Goal: Task Accomplishment & Management: Use online tool/utility

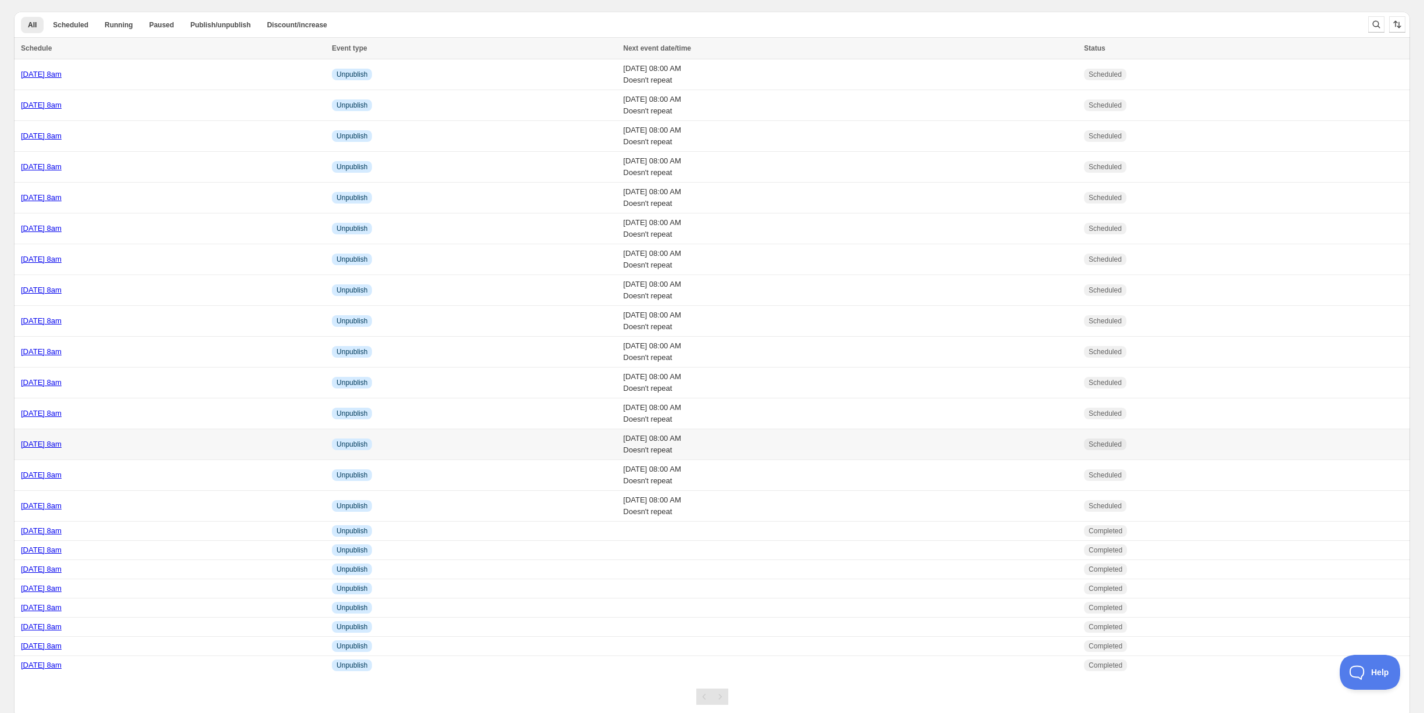
click at [156, 445] on div "[DATE] 8am" at bounding box center [173, 444] width 304 height 12
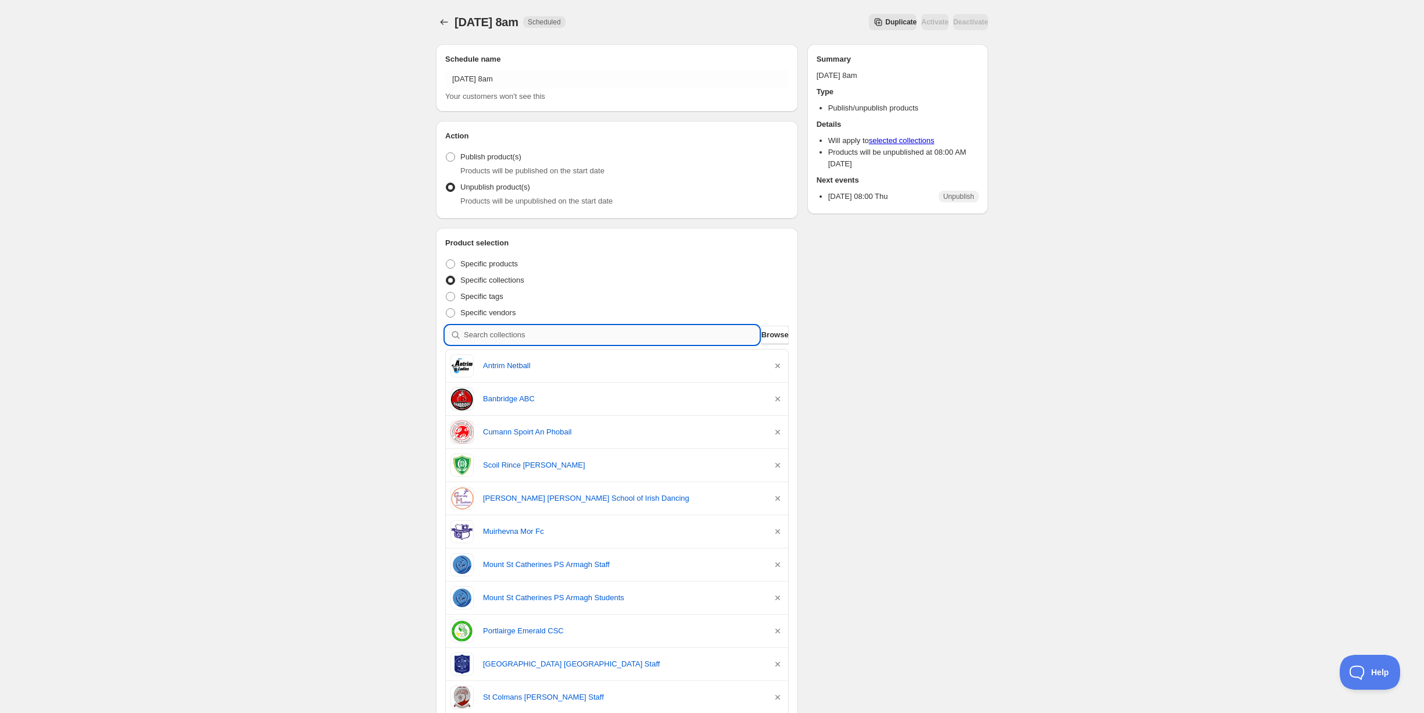
click at [497, 336] on input "search" at bounding box center [611, 335] width 295 height 19
type input "p"
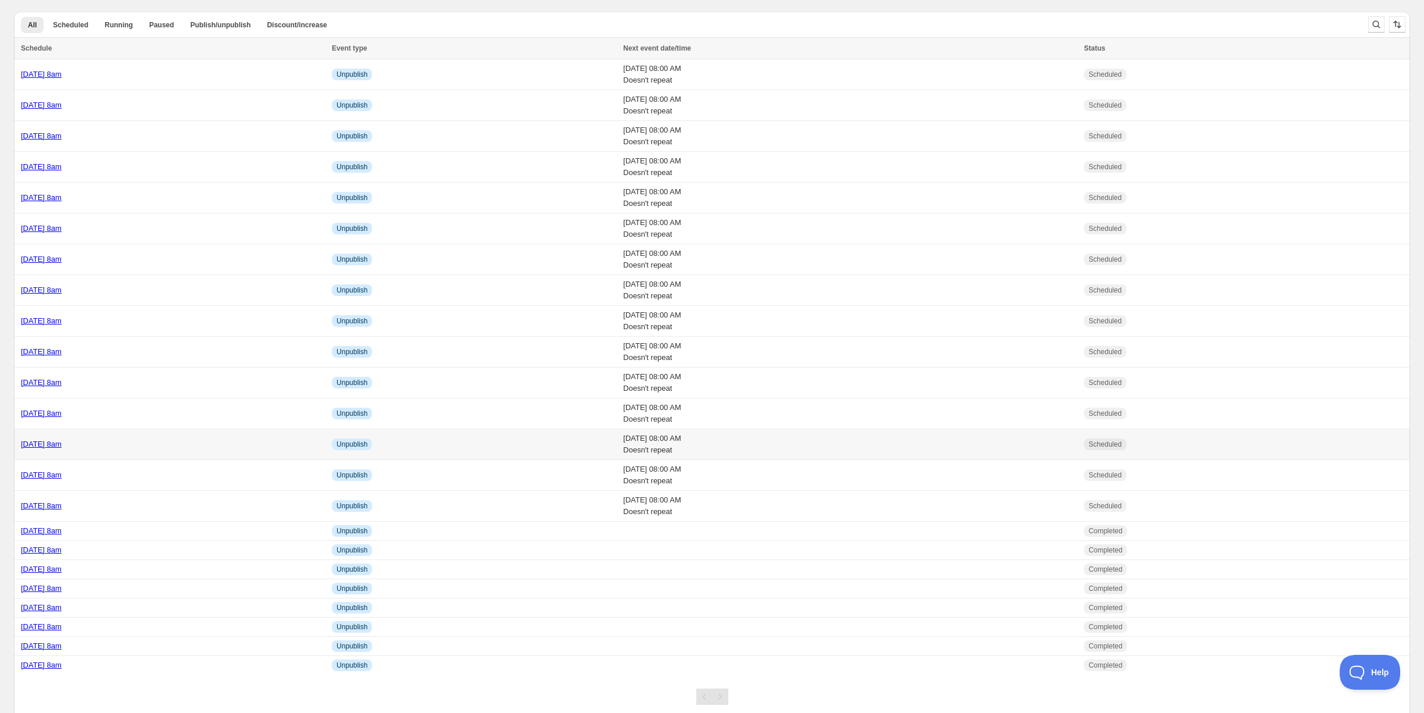
click at [161, 438] on div "[DATE] 8am" at bounding box center [173, 444] width 304 height 12
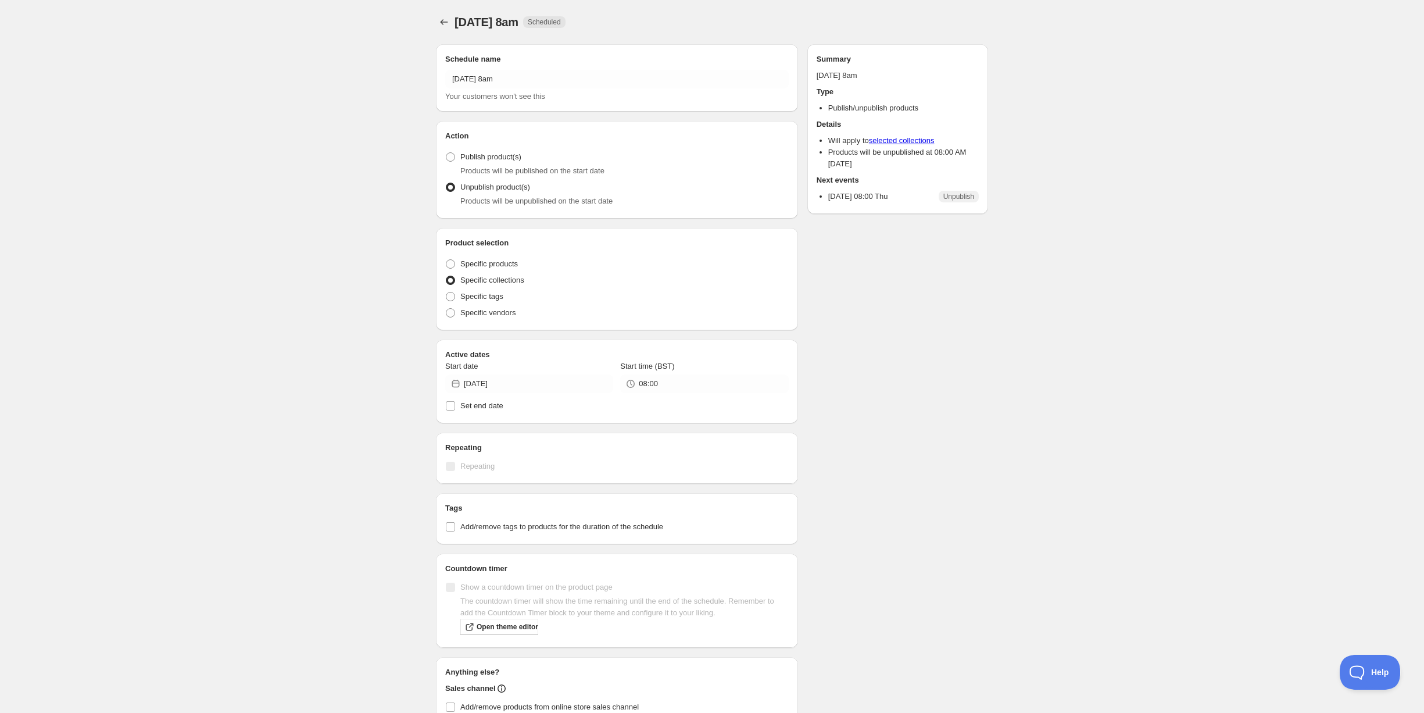
radio input "true"
